Goal: Task Accomplishment & Management: Manage account settings

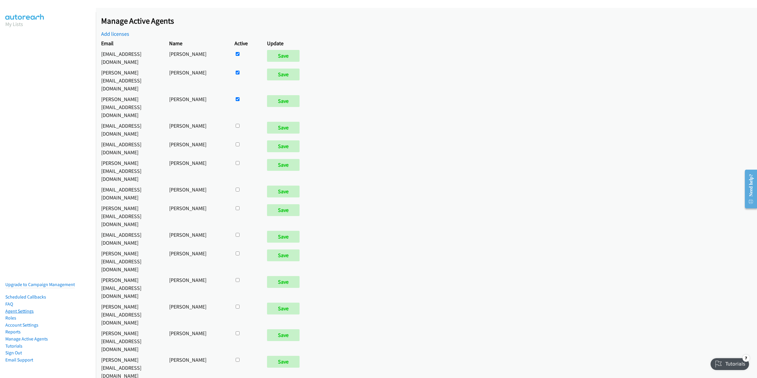
click at [26, 308] on link "Agent Settings" at bounding box center [19, 311] width 28 height 6
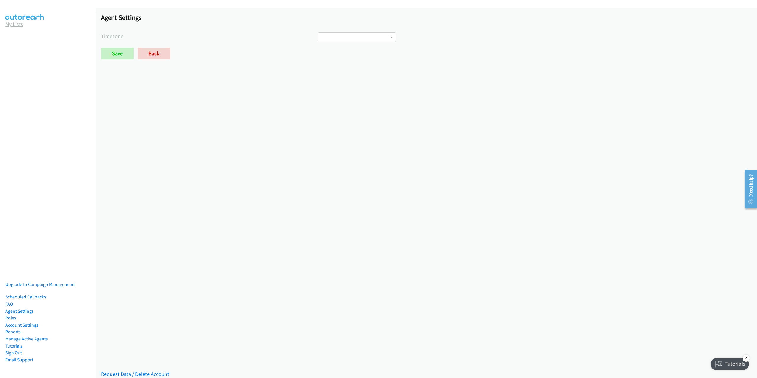
click at [17, 22] on link "My Lists" at bounding box center [14, 24] width 18 height 7
click at [2, 35] on nav "Upgrade to Campaign Management Scheduled Callbacks FAQ Agent Settings Roles Acc…" at bounding box center [48, 201] width 96 height 378
click at [135, 44] on div "Add a new list Upload a New CSV File to Dial Down Add" at bounding box center [216, 41] width 177 height 35
click at [138, 49] on button "Add" at bounding box center [138, 53] width 20 height 12
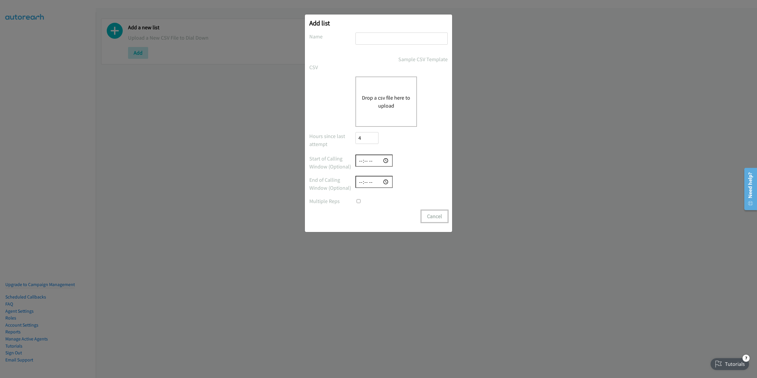
click at [441, 219] on button "Cancel" at bounding box center [434, 217] width 26 height 12
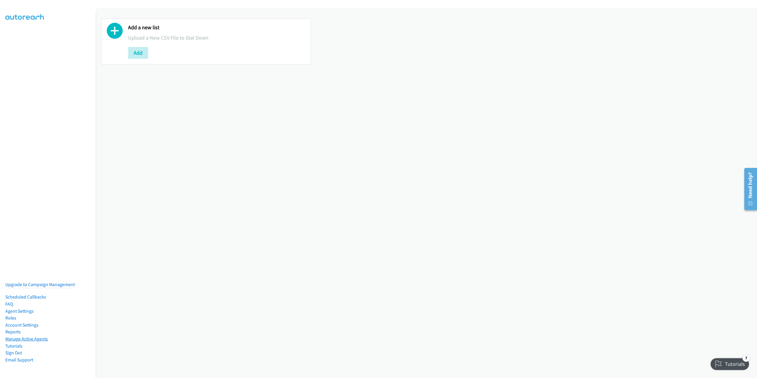
click at [31, 336] on link "Manage Active Agents" at bounding box center [26, 339] width 43 height 6
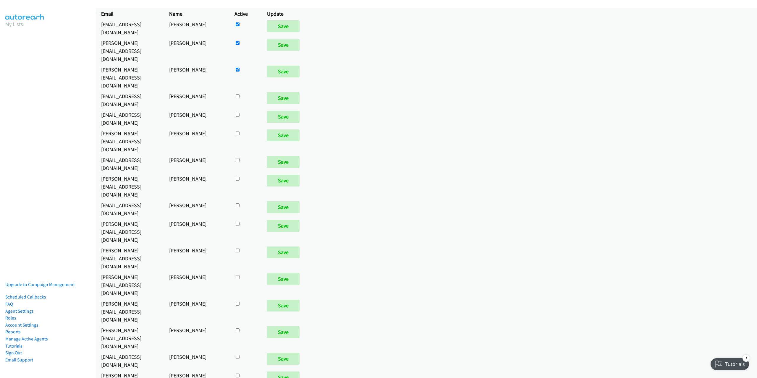
scroll to position [32, 0]
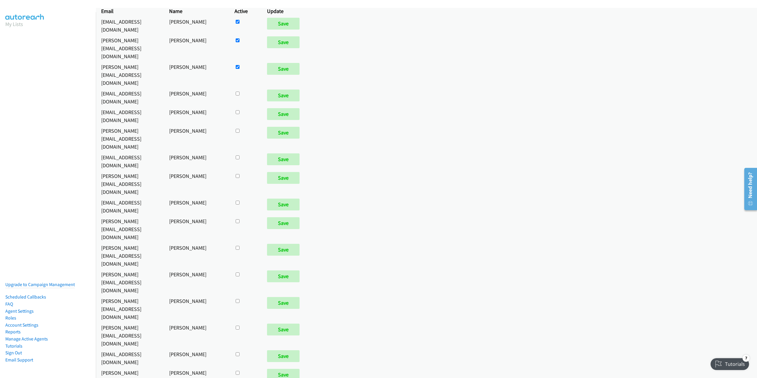
click at [240, 24] on input "checkbox" at bounding box center [238, 22] width 4 height 4
checkbox input "true"
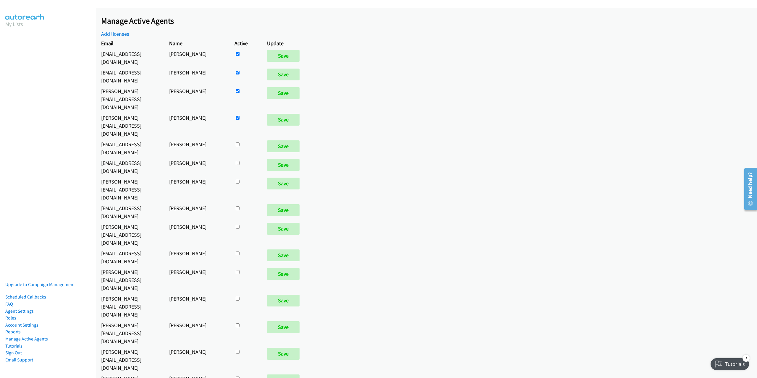
click at [119, 34] on link "Add licenses" at bounding box center [115, 33] width 28 height 7
click at [118, 35] on link "Add licenses" at bounding box center [115, 33] width 28 height 7
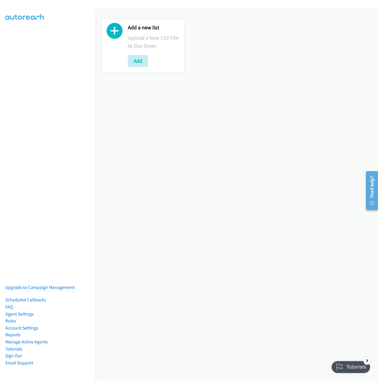
click at [39, 25] on nav "Upgrade to Campaign Management Scheduled Callbacks FAQ Agent Settings Roles Acc…" at bounding box center [48, 202] width 96 height 381
click at [37, 22] on aside "Upgrade to Campaign Management Scheduled Callbacks FAQ Agent Settings Roles Acc…" at bounding box center [48, 17] width 96 height 11
click at [253, 116] on div "Add a new list Upload a New CSV File to Dial Down Add" at bounding box center [237, 194] width 283 height 373
click at [324, 47] on div "Add a new list Upload a New CSV File to Dial Down Add" at bounding box center [237, 45] width 283 height 64
